Goal: Information Seeking & Learning: Learn about a topic

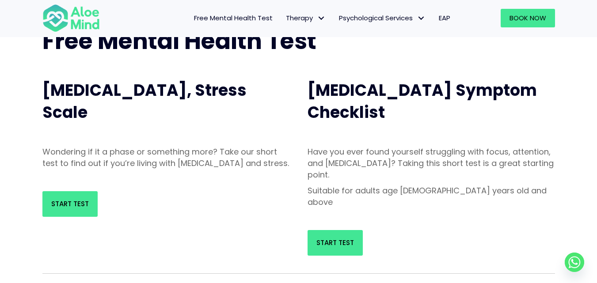
scroll to position [69, 0]
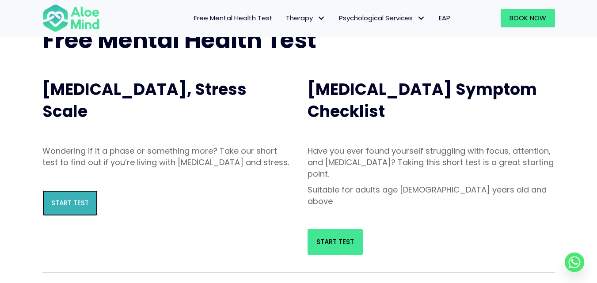
click at [72, 208] on span "Start Test" at bounding box center [70, 202] width 38 height 9
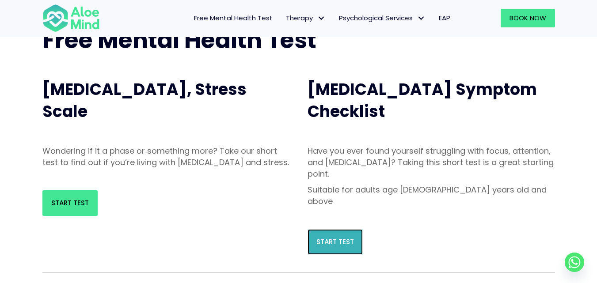
click at [334, 237] on span "Start Test" at bounding box center [335, 241] width 38 height 9
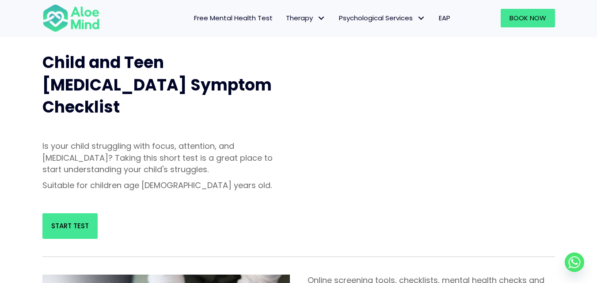
scroll to position [313, 0]
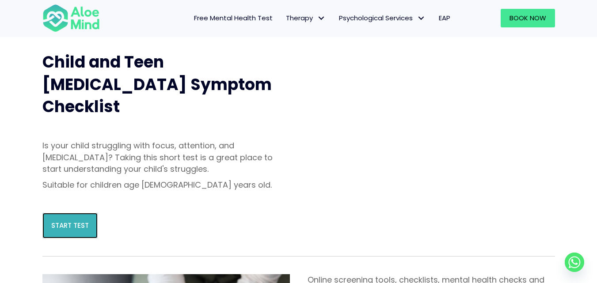
click at [79, 221] on span "Start Test" at bounding box center [70, 225] width 38 height 9
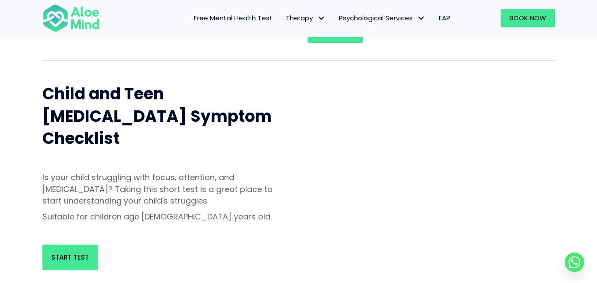
scroll to position [288, 0]
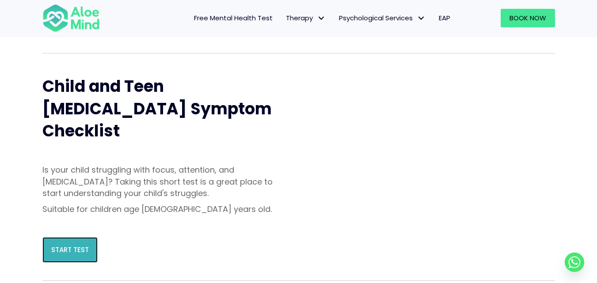
click at [88, 245] on span "Start Test" at bounding box center [70, 249] width 38 height 9
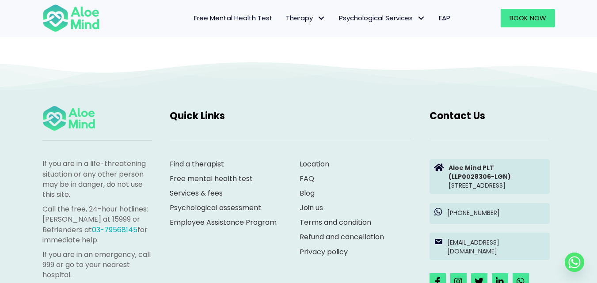
scroll to position [4080, 0]
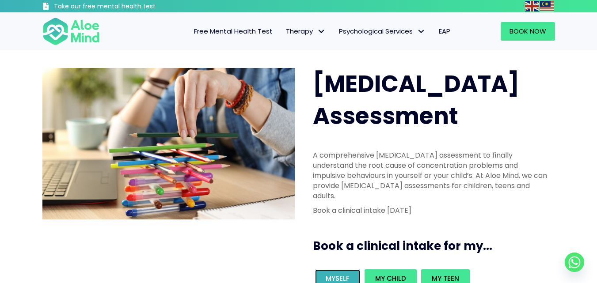
click at [339, 274] on span "Myself" at bounding box center [337, 278] width 24 height 9
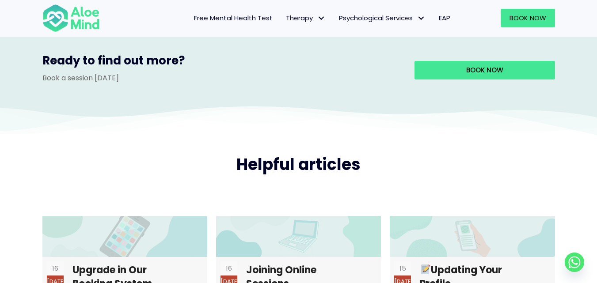
scroll to position [1565, 0]
